Goal: Check status

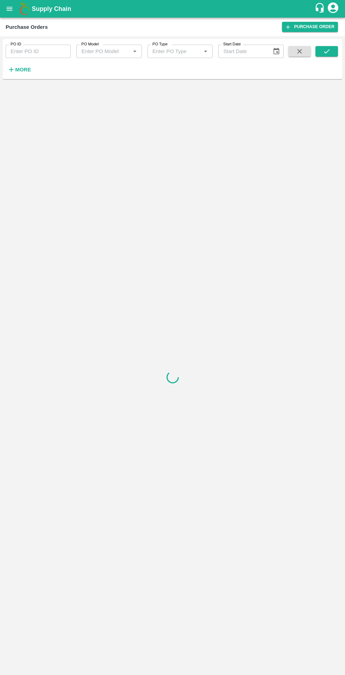
click at [26, 73] on h6 "More" at bounding box center [23, 69] width 16 height 9
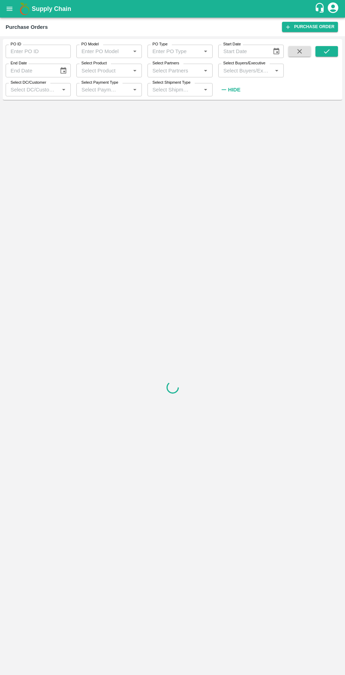
click at [41, 92] on input "Select DC/Customer" at bounding box center [32, 89] width 49 height 9
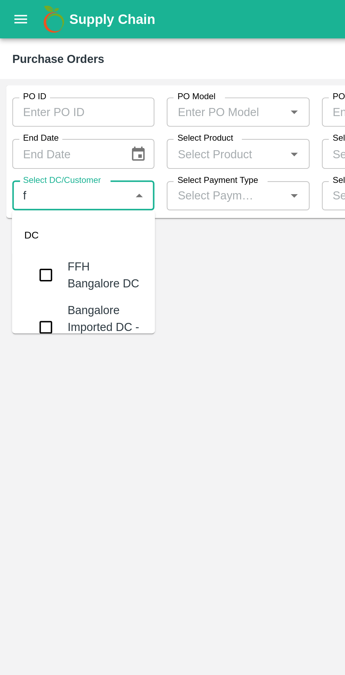
type input "fr"
click at [40, 126] on div "FruitX [GEOGRAPHIC_DATA]" at bounding box center [58, 126] width 55 height 16
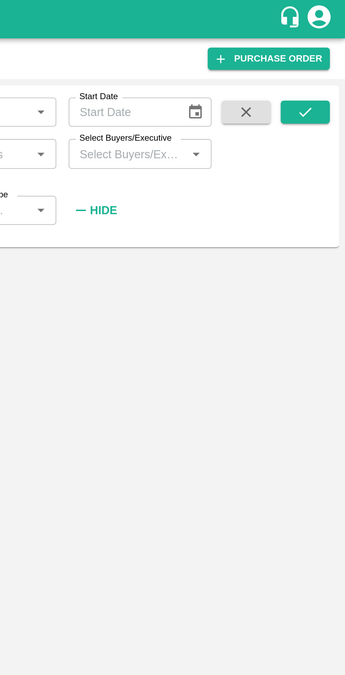
click at [327, 53] on icon "submit" at bounding box center [326, 51] width 8 height 8
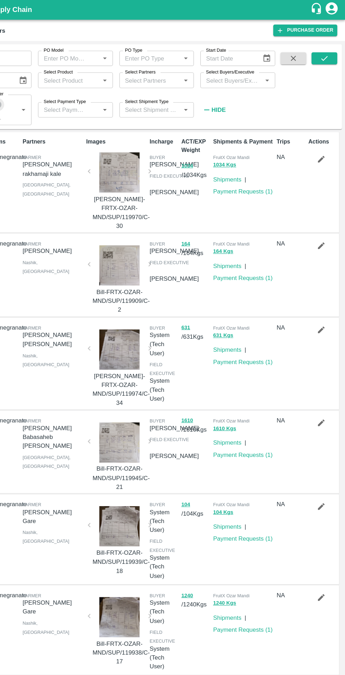
click at [330, 51] on icon "submit" at bounding box center [326, 51] width 8 height 8
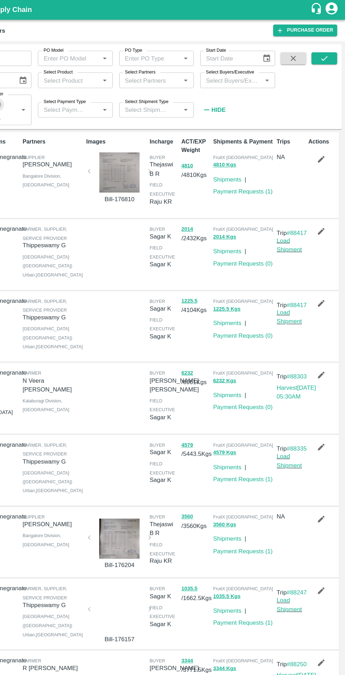
click at [150, 146] on div at bounding box center [147, 151] width 47 height 35
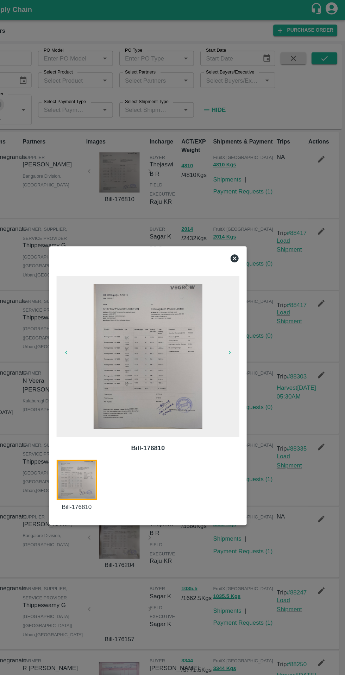
click at [163, 317] on img at bounding box center [172, 312] width 95 height 127
